Goal: Task Accomplishment & Management: Use online tool/utility

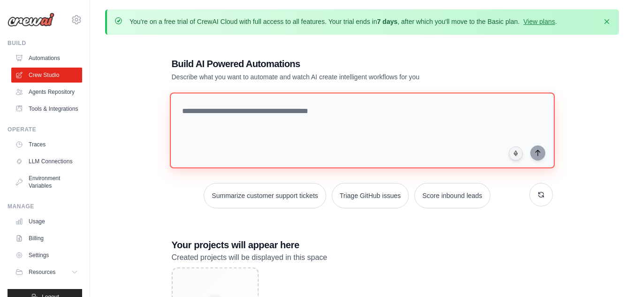
click at [352, 111] on textarea at bounding box center [361, 130] width 385 height 76
paste textarea "**********"
type textarea "**********"
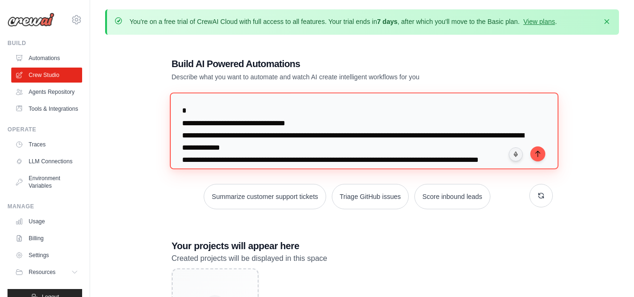
scroll to position [131, 0]
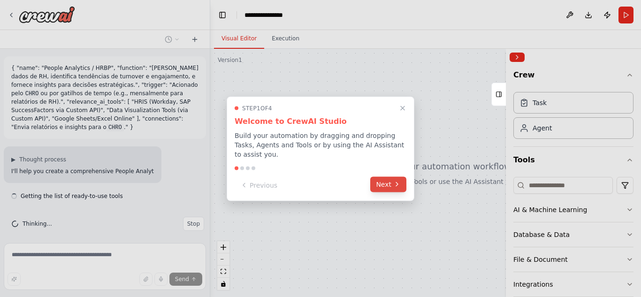
click at [395, 181] on icon at bounding box center [397, 185] width 8 height 8
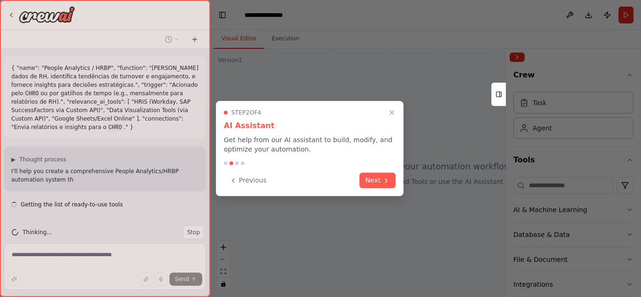
scroll to position [6, 0]
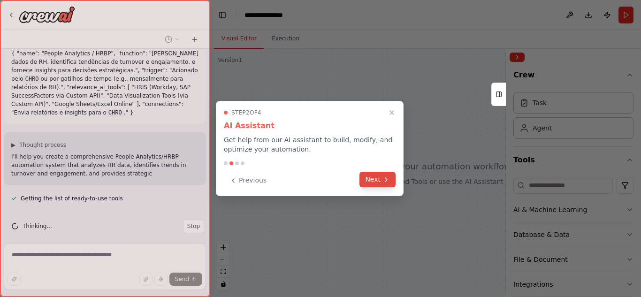
click at [382, 183] on icon at bounding box center [386, 180] width 8 height 8
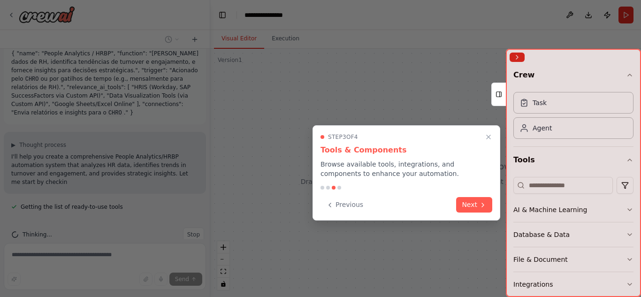
scroll to position [23, 0]
click at [477, 202] on button "Next" at bounding box center [474, 203] width 36 height 15
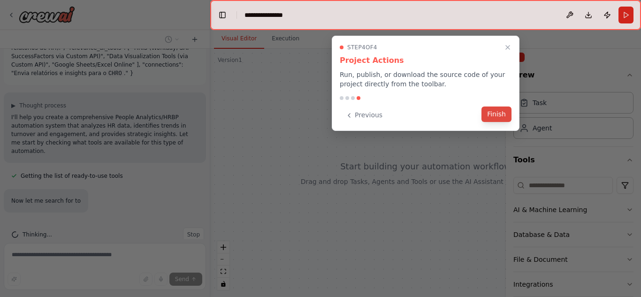
click at [496, 109] on button "Finish" at bounding box center [496, 113] width 30 height 15
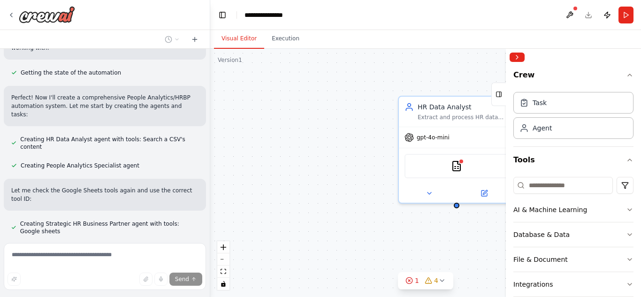
scroll to position [361, 0]
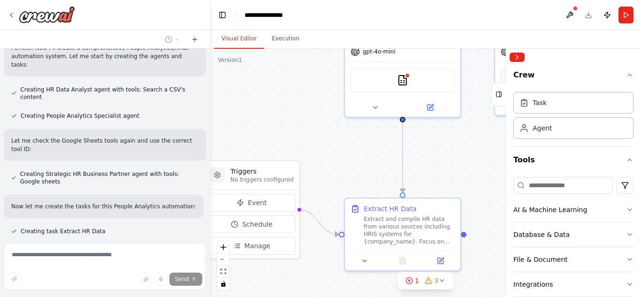
drag, startPoint x: 358, startPoint y: 153, endPoint x: 304, endPoint y: 68, distance: 101.4
click at [304, 68] on div ".deletable-edge-delete-btn { width: 20px; height: 20px; border: 0px solid #ffff…" at bounding box center [425, 173] width 431 height 248
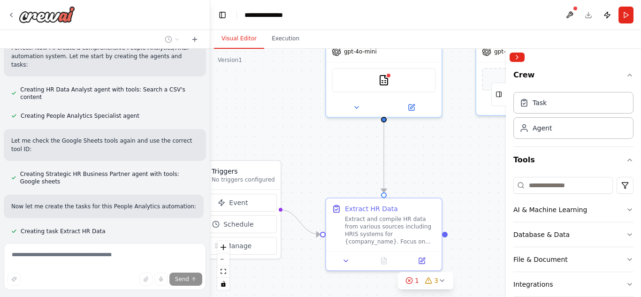
scroll to position [380, 0]
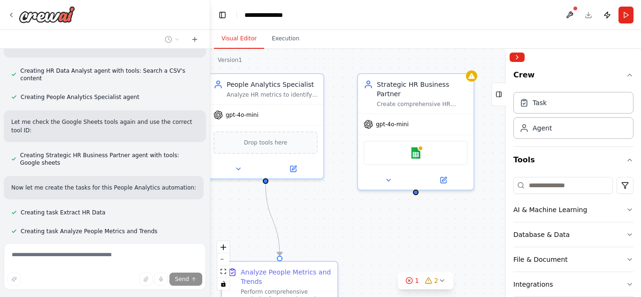
click at [177, 245] on div "{ "name": "People Analytics / HRBP", "function": "Analisa dados de RH, identifi…" at bounding box center [320, 148] width 641 height 297
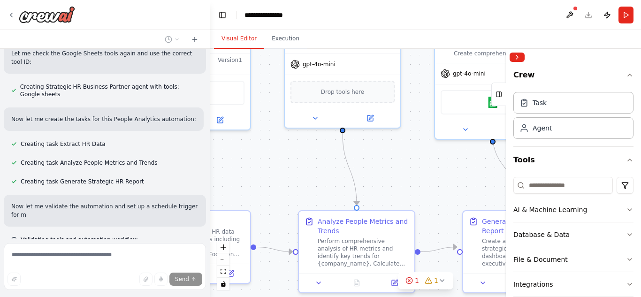
scroll to position [456, 0]
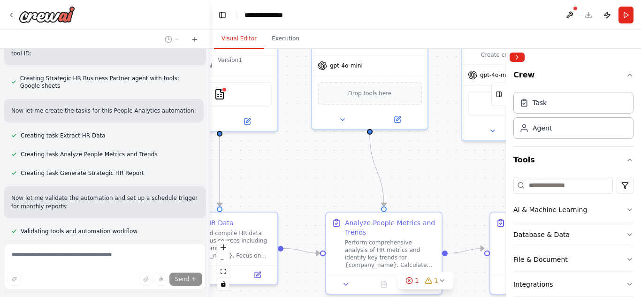
click at [281, 196] on div ".deletable-edge-delete-btn { width: 20px; height: 20px; border: 0px solid #ffff…" at bounding box center [425, 173] width 431 height 248
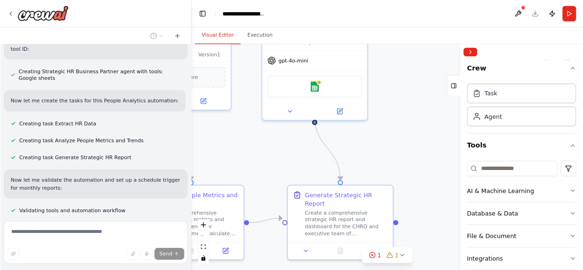
scroll to position [479, 0]
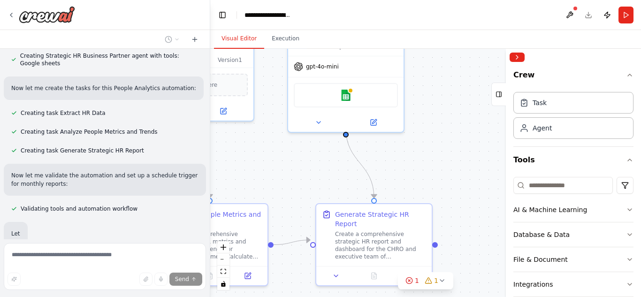
drag, startPoint x: 433, startPoint y: 170, endPoint x: 258, endPoint y: 162, distance: 174.2
click at [258, 162] on div ".deletable-edge-delete-btn { width: 20px; height: 20px; border: 0px solid #ffff…" at bounding box center [425, 173] width 431 height 248
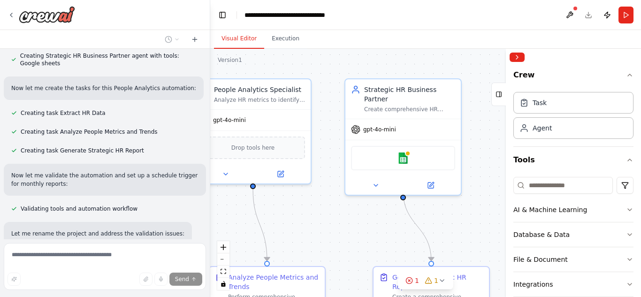
drag, startPoint x: 405, startPoint y: 159, endPoint x: 463, endPoint y: 222, distance: 85.0
click at [463, 222] on div ".deletable-edge-delete-btn { width: 20px; height: 20px; border: 0px solid #ffff…" at bounding box center [425, 173] width 431 height 248
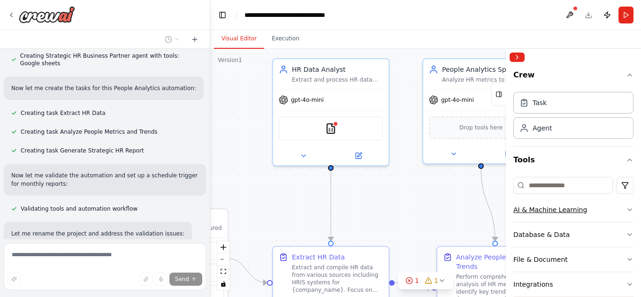
drag, startPoint x: 297, startPoint y: 220, endPoint x: 525, endPoint y: 200, distance: 228.9
click at [525, 200] on div "{ "name": "People Analytics / HRBP", "function": "Analisa dados de RH, identifi…" at bounding box center [320, 148] width 641 height 297
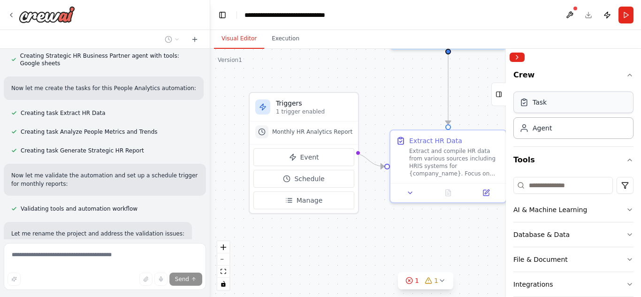
drag, startPoint x: 418, startPoint y: 224, endPoint x: 535, endPoint y: 108, distance: 165.2
click at [535, 108] on div "{ "name": "People Analytics / HRBP", "function": "Analisa dados de RH, identifi…" at bounding box center [320, 148] width 641 height 297
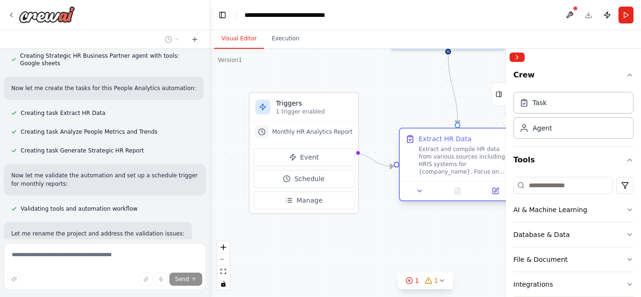
drag, startPoint x: 437, startPoint y: 128, endPoint x: 445, endPoint y: 131, distance: 8.9
click at [445, 131] on div "Extract HR Data Extract and compile HR data from various sources including HRIS…" at bounding box center [457, 165] width 117 height 74
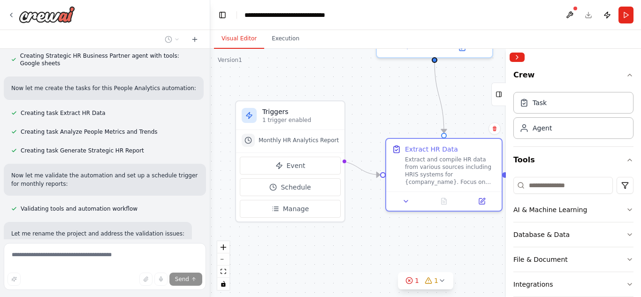
drag, startPoint x: 427, startPoint y: 109, endPoint x: 367, endPoint y: 146, distance: 70.6
click at [373, 145] on div ".deletable-edge-delete-btn { width: 20px; height: 20px; border: 0px solid #ffff…" at bounding box center [425, 173] width 431 height 248
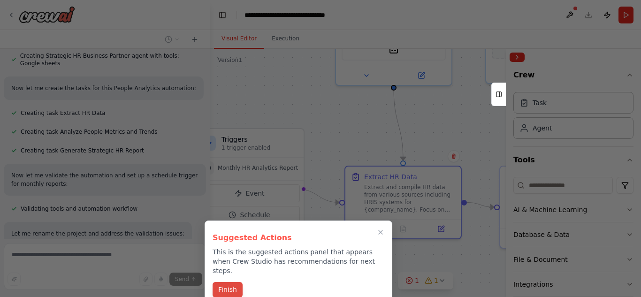
drag, startPoint x: 228, startPoint y: 272, endPoint x: 227, endPoint y: 278, distance: 5.6
click at [227, 278] on div "Suggested Actions This is the suggested actions panel that appears when Crew St…" at bounding box center [299, 263] width 188 height 86
click at [227, 282] on button "Finish" at bounding box center [228, 289] width 30 height 15
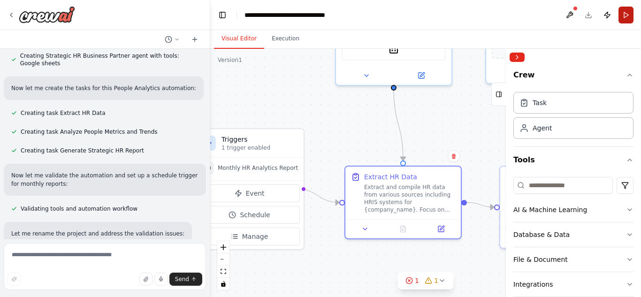
click at [625, 10] on button "Run" at bounding box center [625, 15] width 15 height 17
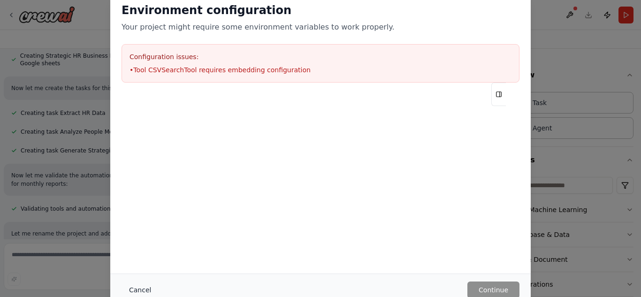
click at [144, 282] on button "Cancel" at bounding box center [140, 289] width 37 height 17
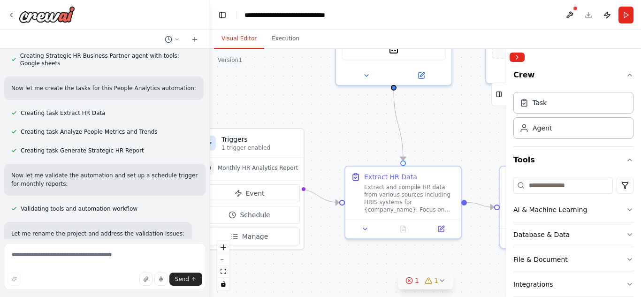
click at [433, 285] on button "1 1" at bounding box center [425, 280] width 55 height 17
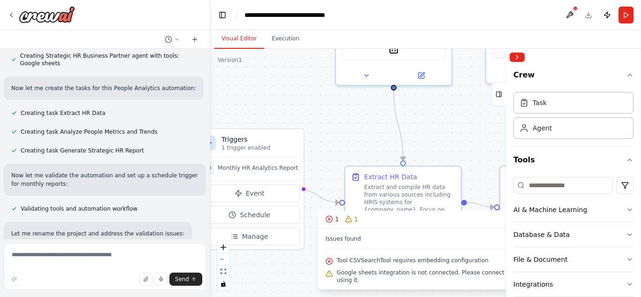
click at [466, 145] on div ".deletable-edge-delete-btn { width: 20px; height: 20px; border: 0px solid #ffff…" at bounding box center [425, 173] width 431 height 248
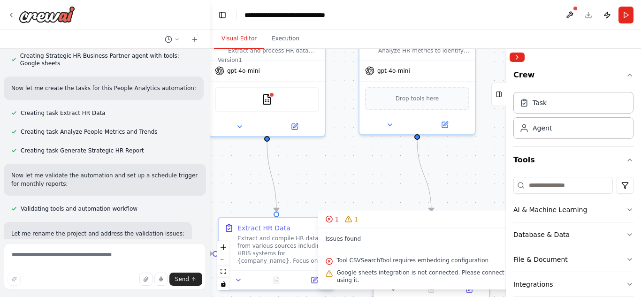
drag, startPoint x: 466, startPoint y: 133, endPoint x: 344, endPoint y: 196, distance: 137.2
click at [344, 196] on div ".deletable-edge-delete-btn { width: 20px; height: 20px; border: 0px solid #ffff…" at bounding box center [425, 173] width 431 height 248
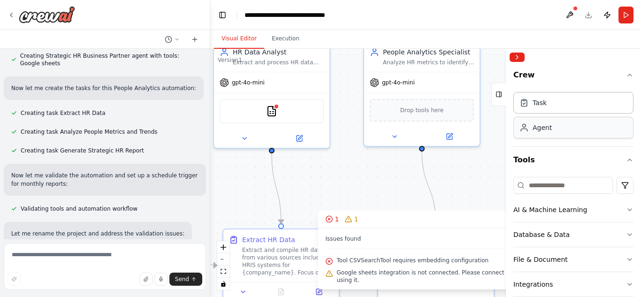
click at [557, 134] on div "Agent" at bounding box center [573, 128] width 120 height 22
click at [418, 65] on div "People Analytics Specialist Analyze HR metrics to identify trends in employee t…" at bounding box center [421, 55] width 115 height 30
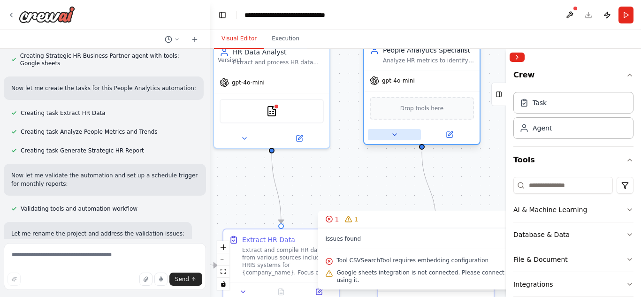
click at [396, 140] on button at bounding box center [394, 134] width 53 height 11
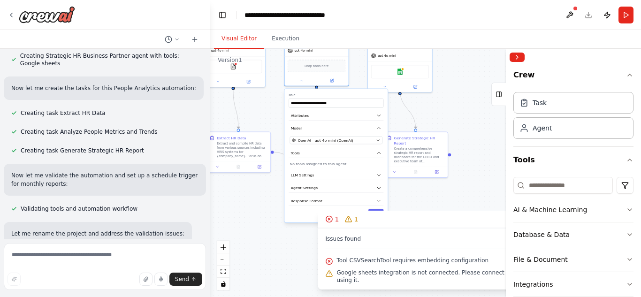
drag, startPoint x: 318, startPoint y: 186, endPoint x: 228, endPoint y: 111, distance: 116.9
click at [228, 111] on div ".deletable-edge-delete-btn { width: 20px; height: 20px; border: 0px solid #ffff…" at bounding box center [425, 173] width 431 height 248
click at [332, 143] on button "OpenAI - gpt-4o-mini (OpenAI)" at bounding box center [335, 140] width 93 height 8
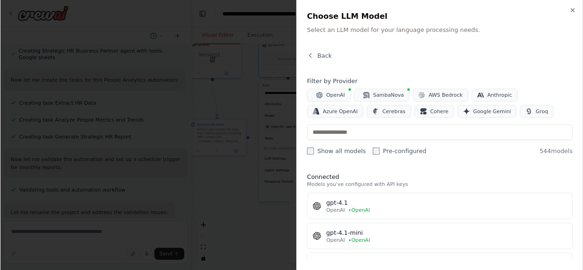
scroll to position [479, 0]
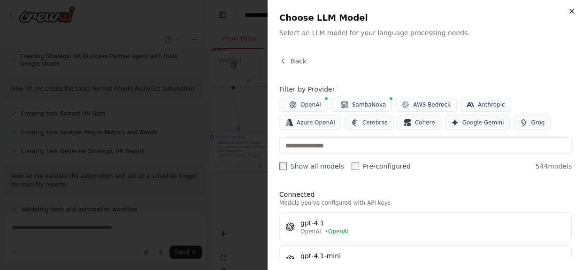
click at [572, 12] on icon "button" at bounding box center [572, 12] width 8 height 8
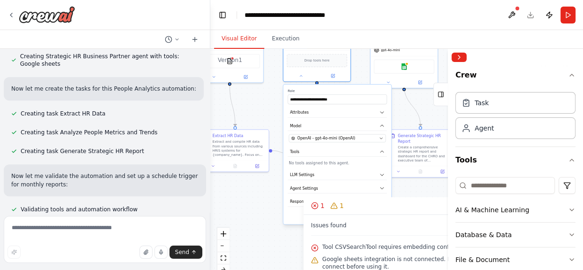
click at [312, 165] on div "**********" at bounding box center [337, 153] width 108 height 139
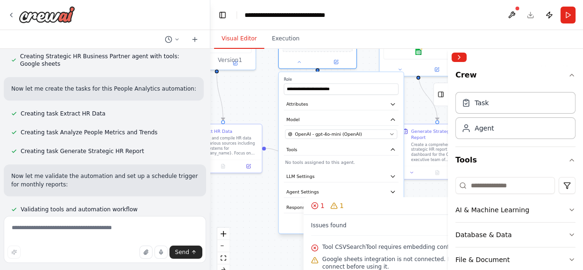
click at [312, 165] on div "**********" at bounding box center [341, 152] width 125 height 161
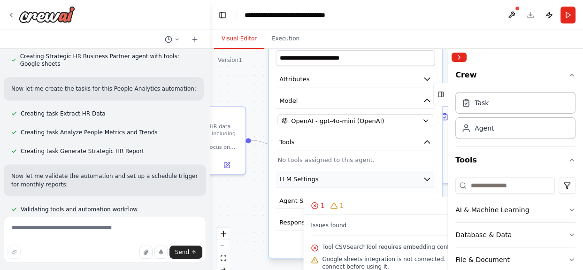
click at [291, 175] on span "LLM Settings" at bounding box center [298, 179] width 39 height 9
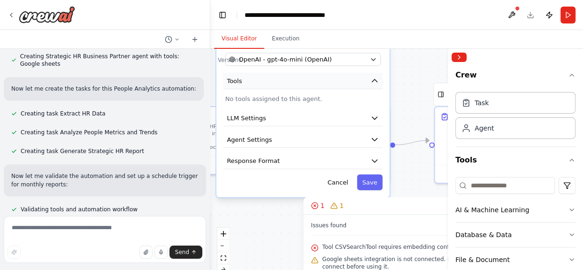
drag, startPoint x: 362, startPoint y: 149, endPoint x: 310, endPoint y: 85, distance: 82.4
click at [310, 85] on div "**********" at bounding box center [302, 85] width 173 height 224
click at [341, 122] on button "LLM Settings" at bounding box center [302, 118] width 159 height 16
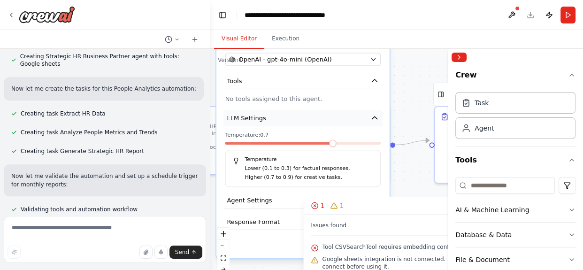
click at [341, 122] on button "LLM Settings" at bounding box center [302, 118] width 159 height 16
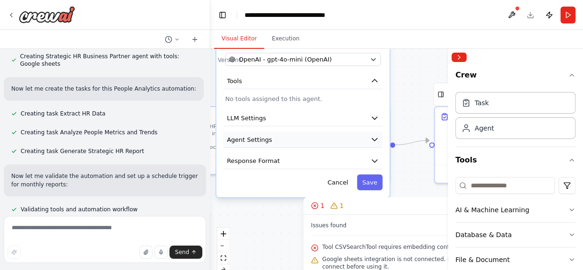
click at [319, 141] on button "Agent Settings" at bounding box center [302, 139] width 159 height 16
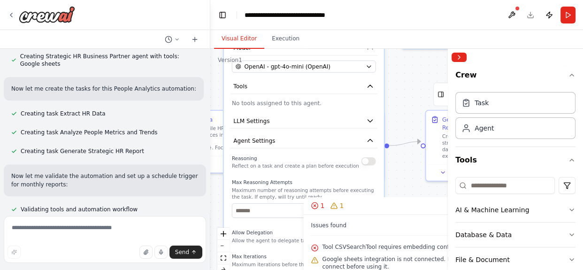
click at [314, 155] on div "Reasoning Reflect on a task and create a plan before execution" at bounding box center [295, 161] width 127 height 16
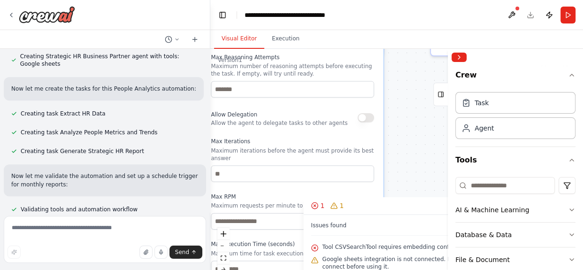
drag, startPoint x: 419, startPoint y: 122, endPoint x: 408, endPoint y: -5, distance: 127.6
click at [408, 0] on html "{ "name": "People Analytics / HRBP", "function": "Analisa dados de RH, identifi…" at bounding box center [291, 135] width 583 height 270
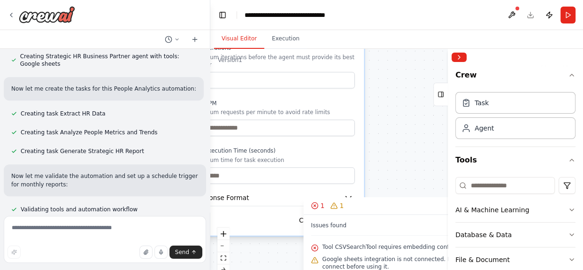
drag, startPoint x: 394, startPoint y: 138, endPoint x: 374, endPoint y: 43, distance: 96.8
click at [374, 43] on div "Visual Editor Execution Version 1 Show Tools Hide Agents .deletable-edge-delete…" at bounding box center [396, 150] width 372 height 240
click at [390, 80] on div ".deletable-edge-delete-btn { width: 20px; height: 20px; border: 0px solid #ffff…" at bounding box center [396, 166] width 372 height 235
click at [14, 13] on icon at bounding box center [12, 15] width 8 height 8
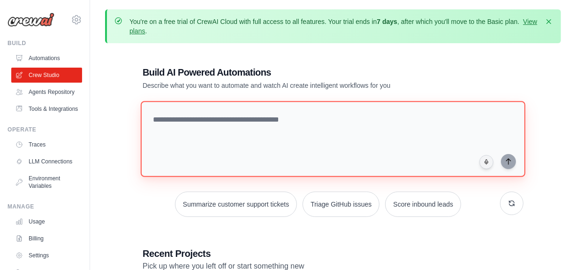
click at [270, 120] on textarea at bounding box center [333, 139] width 385 height 76
paste textarea "**********"
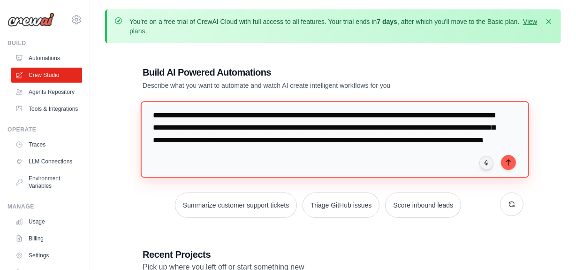
scroll to position [1839, 0]
drag, startPoint x: 421, startPoint y: 158, endPoint x: 150, endPoint y: 145, distance: 271.0
click at [150, 145] on textarea at bounding box center [335, 139] width 388 height 76
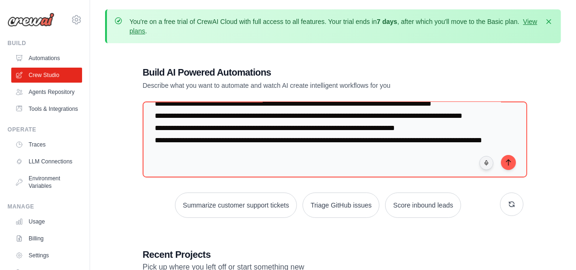
click at [269, 241] on div "**********" at bounding box center [332, 231] width 403 height 360
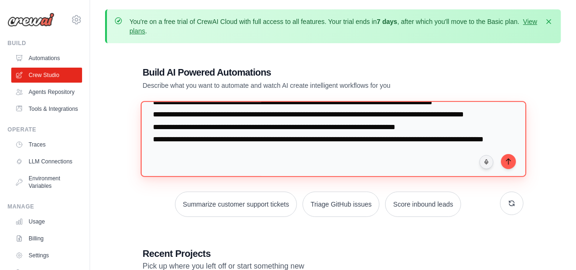
scroll to position [0, 0]
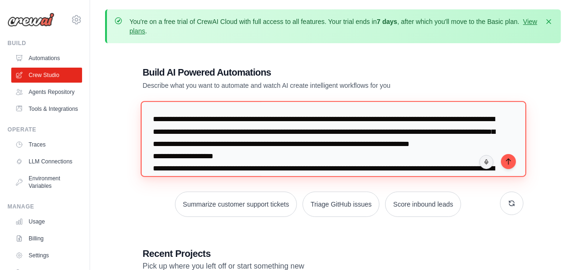
drag, startPoint x: 203, startPoint y: 119, endPoint x: 271, endPoint y: 124, distance: 68.3
click at [271, 124] on textarea at bounding box center [334, 139] width 386 height 76
type textarea "**********"
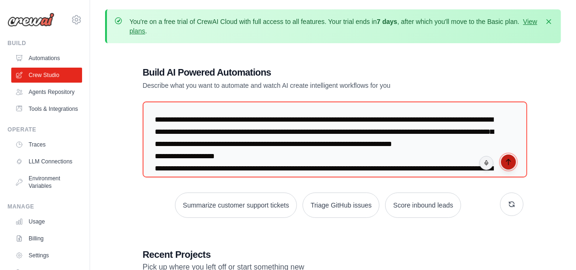
click at [510, 161] on icon "submit" at bounding box center [509, 162] width 8 height 8
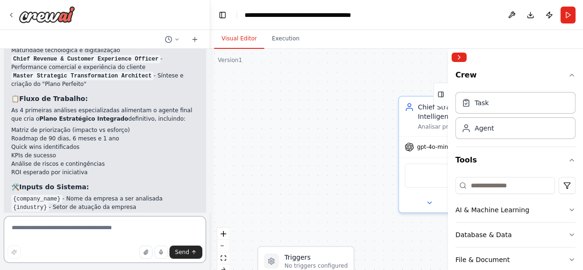
scroll to position [1996, 0]
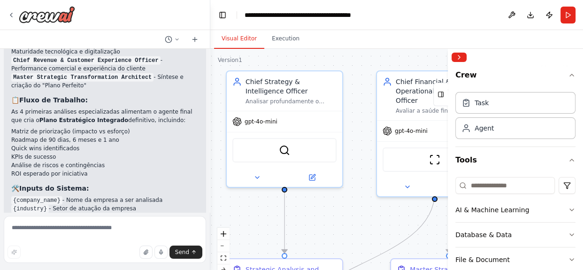
drag, startPoint x: 315, startPoint y: 162, endPoint x: 134, endPoint y: 140, distance: 182.5
click at [135, 140] on div "▶ Thought process Entendo sua visão de criar um sistema multi-agentes abrangent…" at bounding box center [291, 135] width 583 height 270
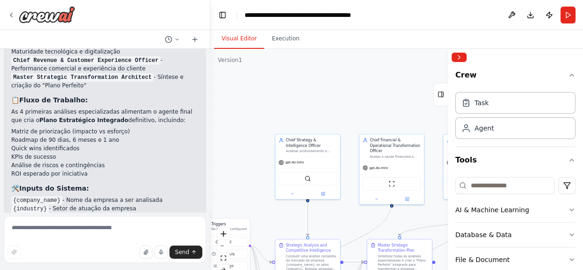
click at [348, 211] on div ".deletable-edge-delete-btn { width: 20px; height: 20px; border: 0px solid #ffff…" at bounding box center [396, 166] width 372 height 235
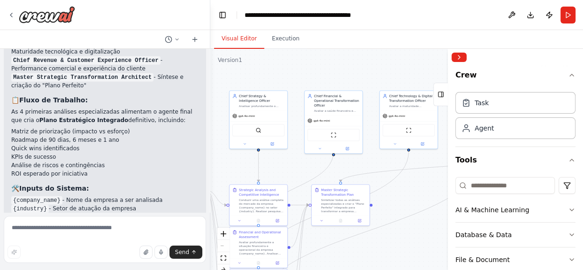
drag, startPoint x: 348, startPoint y: 211, endPoint x: 295, endPoint y: 159, distance: 74.3
click at [295, 159] on div ".deletable-edge-delete-btn { width: 20px; height: 20px; border: 0px solid #ffff…" at bounding box center [396, 166] width 372 height 235
click at [334, 132] on div "ScrapeWebsiteTool" at bounding box center [334, 134] width 52 height 12
click at [334, 132] on div "ScrapeWebsiteTool" at bounding box center [333, 133] width 54 height 13
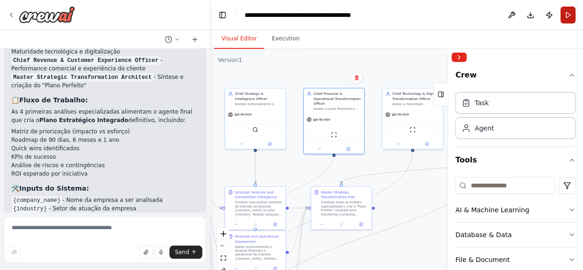
click at [570, 21] on button "Run" at bounding box center [567, 15] width 15 height 17
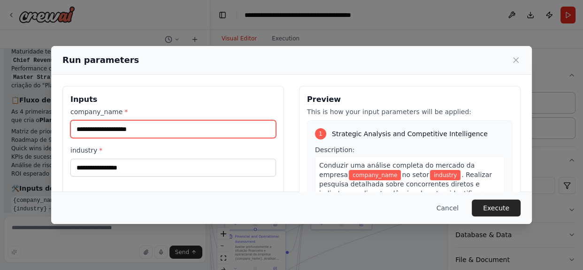
click at [172, 124] on input "company_name *" at bounding box center [172, 129] width 205 height 18
type input "**********"
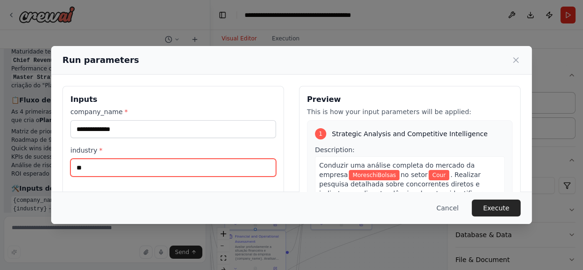
type input "*"
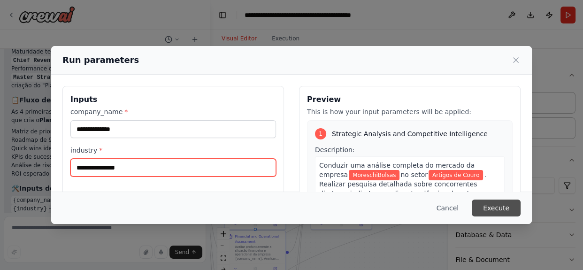
type input "**********"
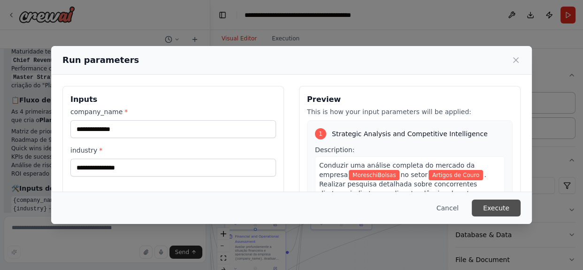
click at [484, 201] on button "Execute" at bounding box center [495, 207] width 49 height 17
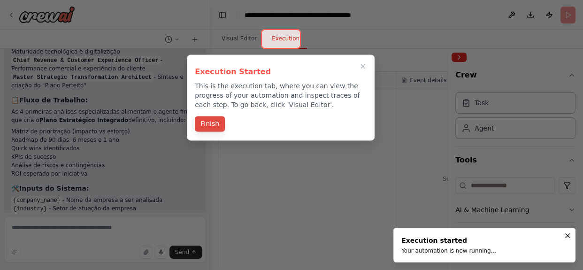
click at [205, 123] on button "Finish" at bounding box center [210, 123] width 30 height 15
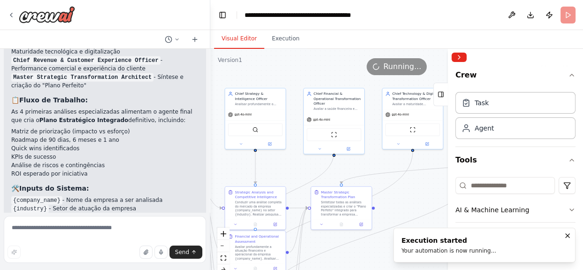
click at [236, 44] on button "Visual Editor" at bounding box center [239, 39] width 50 height 20
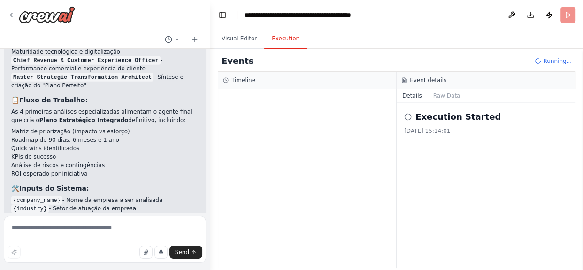
click at [270, 43] on button "Execution" at bounding box center [285, 39] width 43 height 20
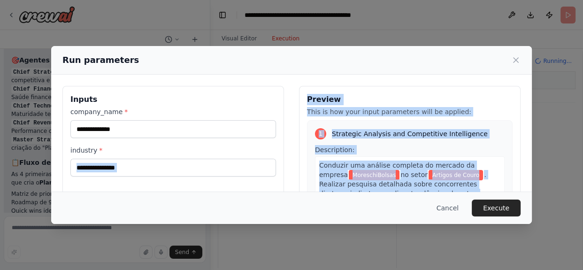
drag, startPoint x: 106, startPoint y: 197, endPoint x: 141, endPoint y: 141, distance: 66.6
click at [141, 141] on div "**********" at bounding box center [291, 135] width 480 height 178
click at [327, 124] on div "1 Strategic Analysis and Competitive Intelligence Description: Conduzir uma aná…" at bounding box center [409, 229] width 205 height 219
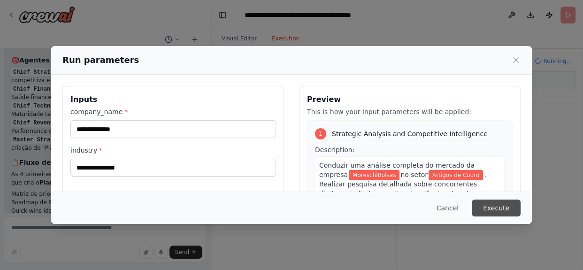
click at [487, 208] on button "Execute" at bounding box center [495, 207] width 49 height 17
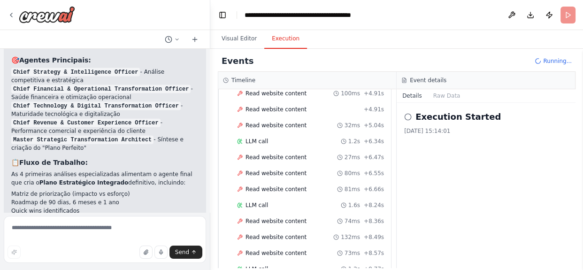
scroll to position [601, 0]
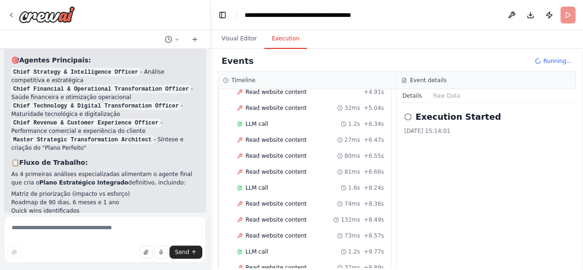
click at [313, 171] on div "Started + 0.00s LLM call 1.5s + 1.55s Read website content 75ms + 1.65s Read we…" at bounding box center [308, 148] width 165 height 479
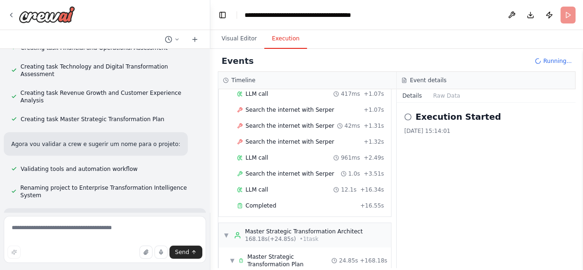
scroll to position [2239, 0]
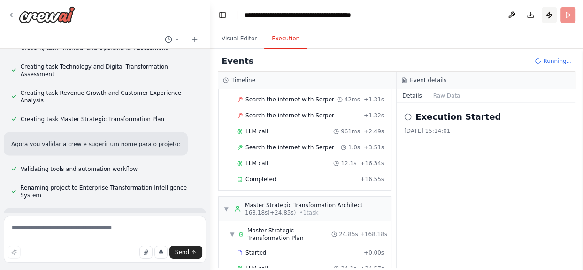
click at [556, 14] on button "Publish" at bounding box center [548, 15] width 15 height 17
click at [527, 14] on button "Download" at bounding box center [530, 15] width 15 height 17
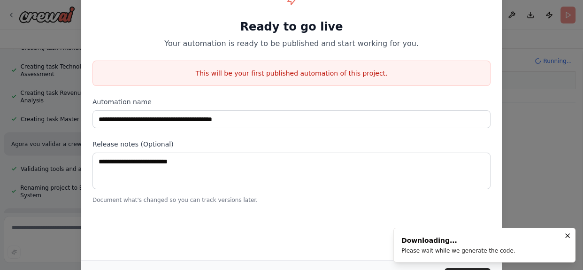
scroll to position [2159, 0]
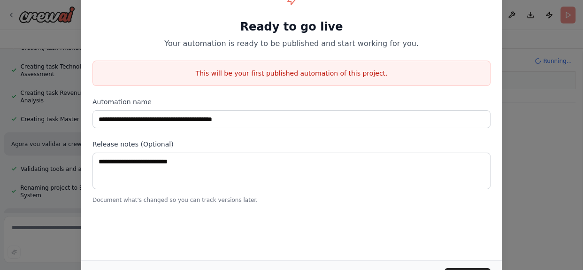
click at [555, 145] on div "**********" at bounding box center [291, 135] width 583 height 270
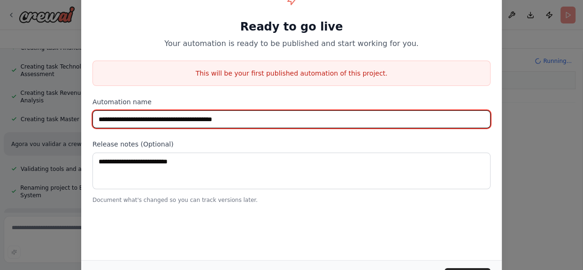
click at [403, 111] on input "**********" at bounding box center [291, 119] width 398 height 18
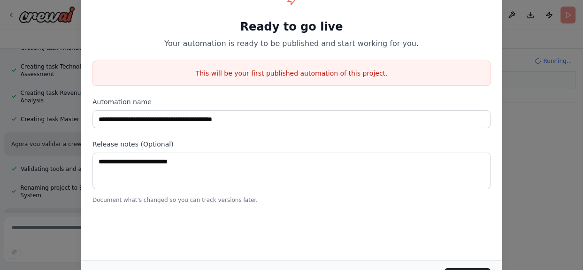
click at [522, 137] on div "**********" at bounding box center [291, 135] width 583 height 270
click at [279, 200] on p "Document what's changed so you can track versions later." at bounding box center [291, 200] width 398 height 8
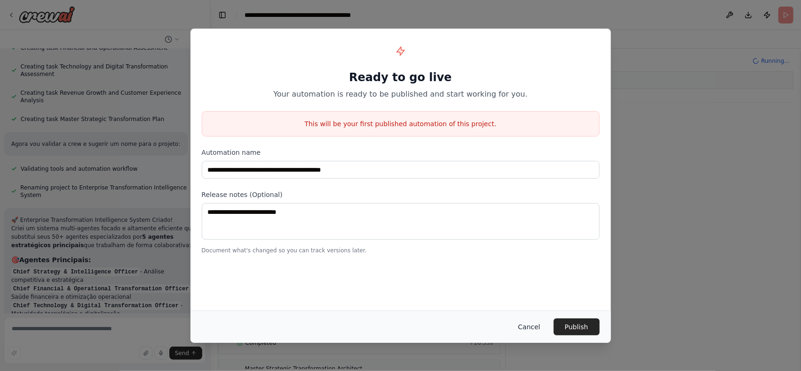
click at [523, 269] on button "Cancel" at bounding box center [528, 327] width 37 height 17
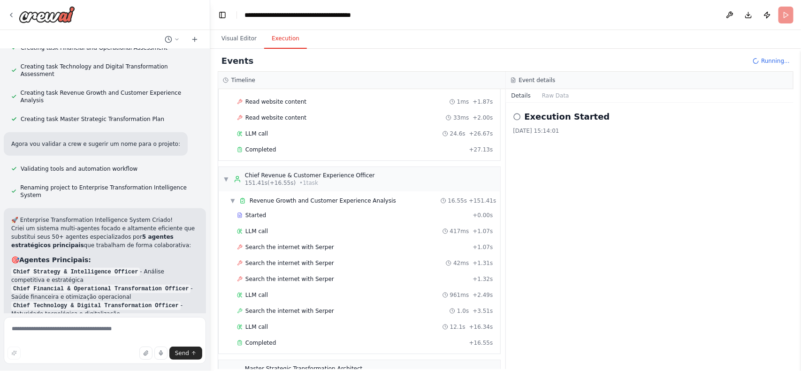
click at [536, 213] on div "Execution Started 13/10/2025, 15:14:01" at bounding box center [650, 236] width 288 height 266
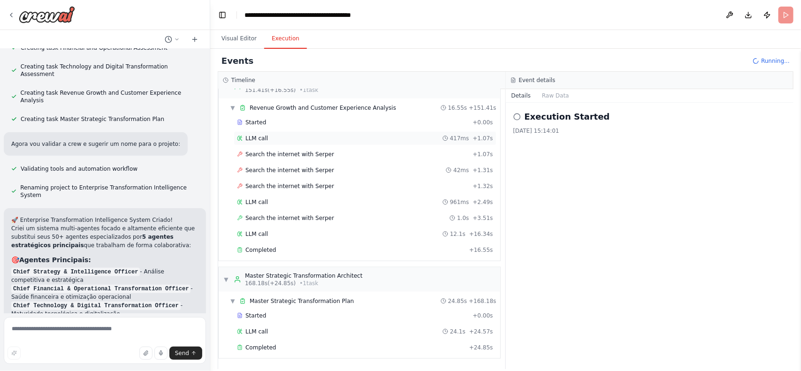
click at [332, 260] on div "▼ Chief Revenue & Customer Experience Officer 151.41s (+16.55s) • 1 task ▼ Reve…" at bounding box center [359, 168] width 282 height 188
click at [265, 269] on div "Completed + 24.85s" at bounding box center [365, 348] width 263 height 14
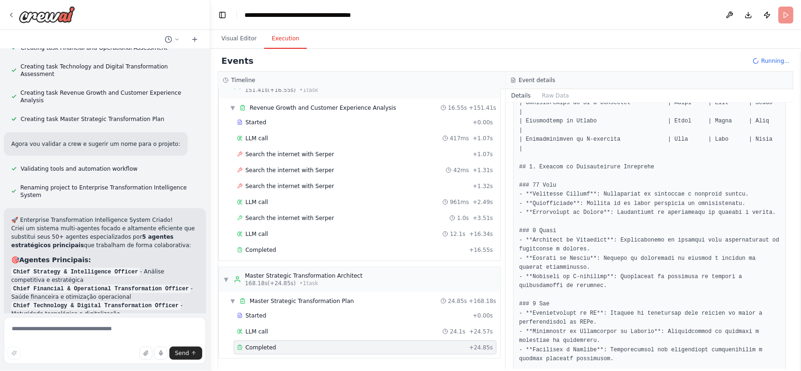
scroll to position [395, 0]
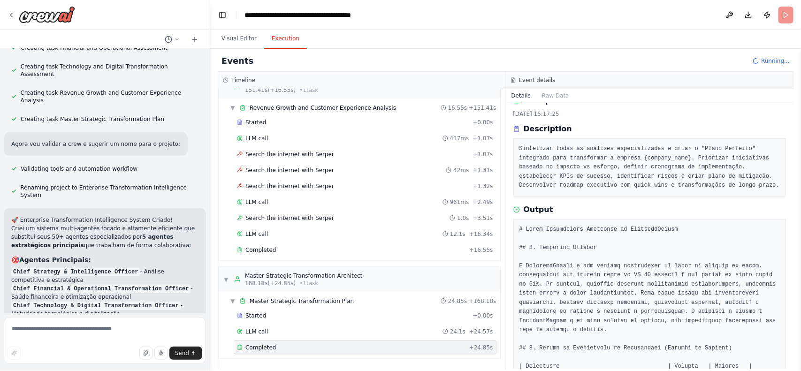
scroll to position [0, 0]
